Goal: Book appointment/travel/reservation

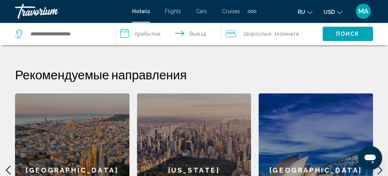
scroll to position [278, 0]
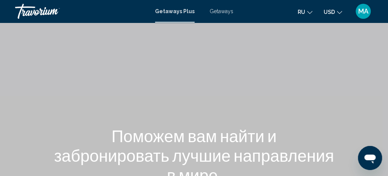
scroll to position [154, 0]
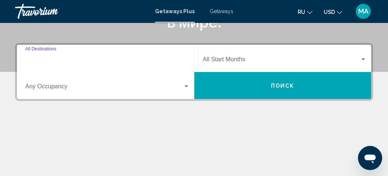
click at [79, 61] on input "Destination All Destinations" at bounding box center [107, 61] width 164 height 7
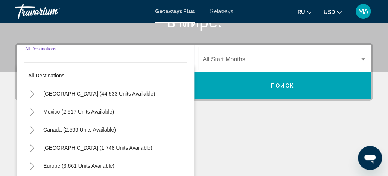
scroll to position [172, 0]
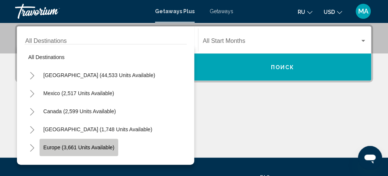
click at [87, 146] on span "Europe (3,661 units available)" at bounding box center [78, 147] width 71 height 6
click at [87, 146] on div "Main content" at bounding box center [194, 129] width 358 height 56
type input "**********"
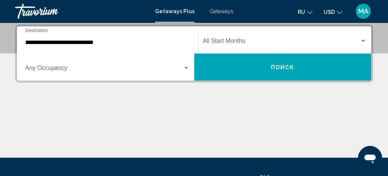
click at [65, 70] on span "Search widget" at bounding box center [104, 69] width 158 height 7
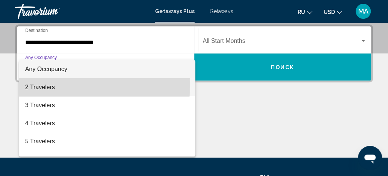
click at [62, 85] on span "2 Travelers" at bounding box center [107, 87] width 164 height 18
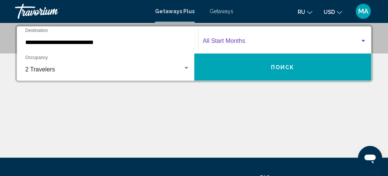
click at [361, 41] on div "Search widget" at bounding box center [363, 41] width 4 height 2
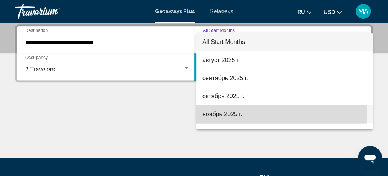
click at [215, 114] on span "ноябрь 2025 г." at bounding box center [284, 114] width 164 height 18
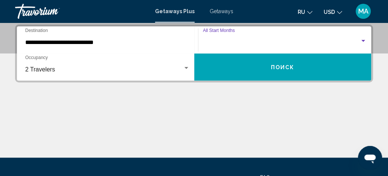
click at [215, 114] on div "Main content" at bounding box center [194, 129] width 358 height 56
click at [290, 66] on span "Поиск" at bounding box center [283, 67] width 24 height 6
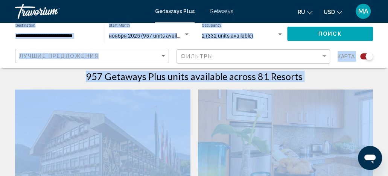
scroll to position [256, 0]
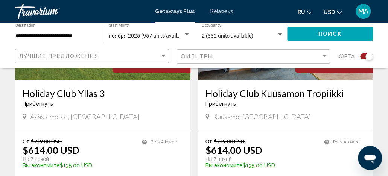
scroll to position [963, 0]
